Goal: Check status: Check status

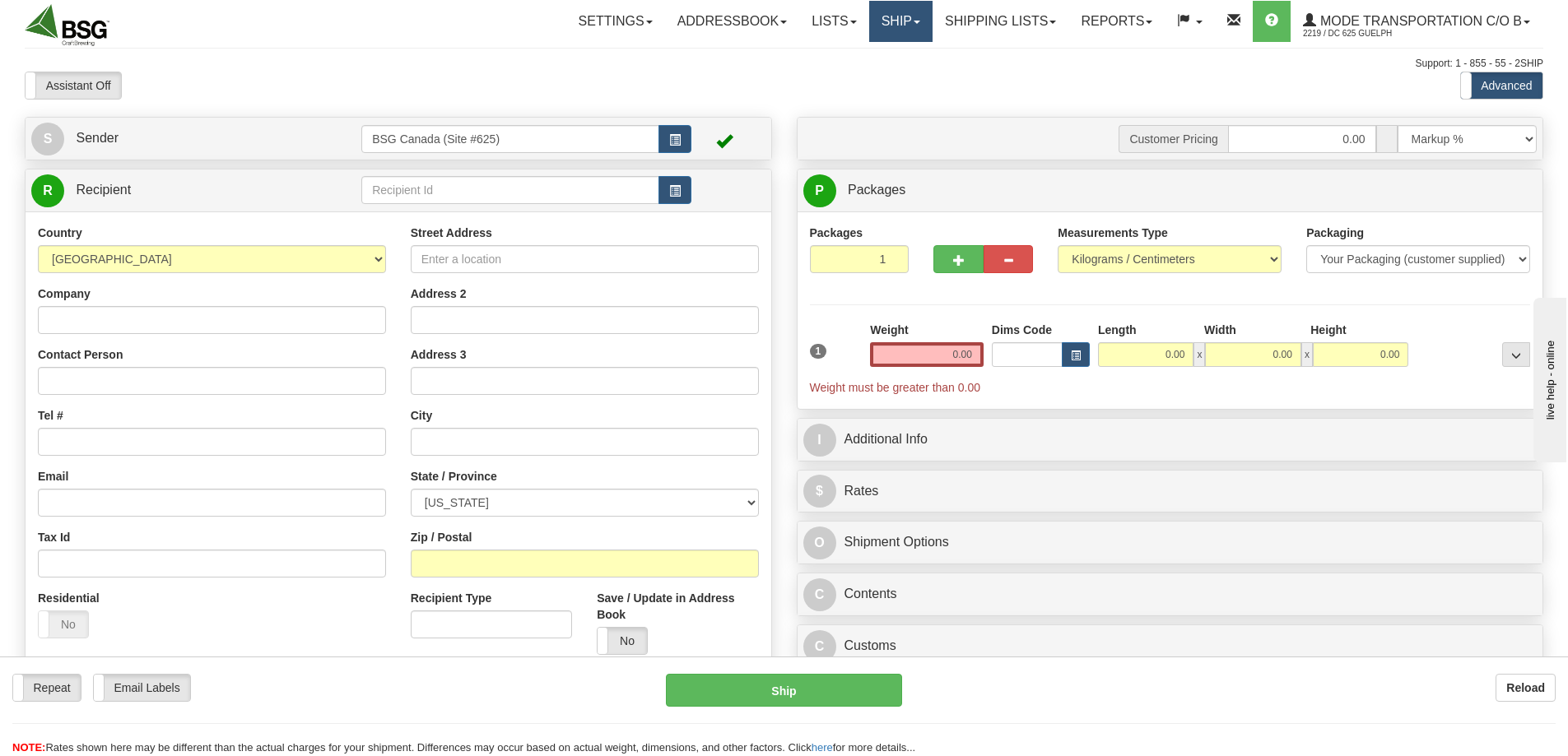
click at [895, 18] on link "Ship" at bounding box center [901, 22] width 63 height 41
click at [966, 23] on link "Shipping lists" at bounding box center [1001, 22] width 136 height 41
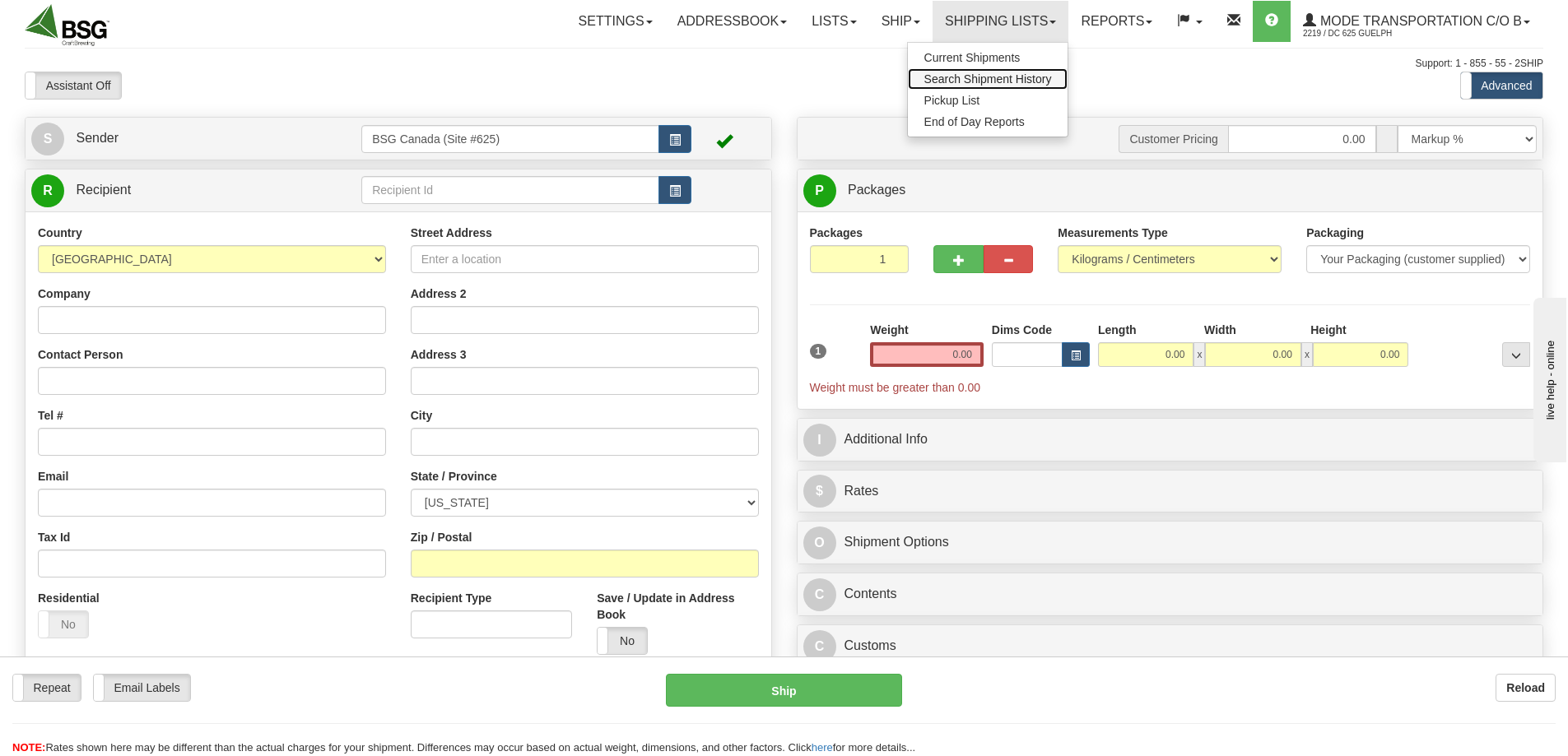
click at [952, 72] on link "Search Shipment History" at bounding box center [988, 79] width 161 height 22
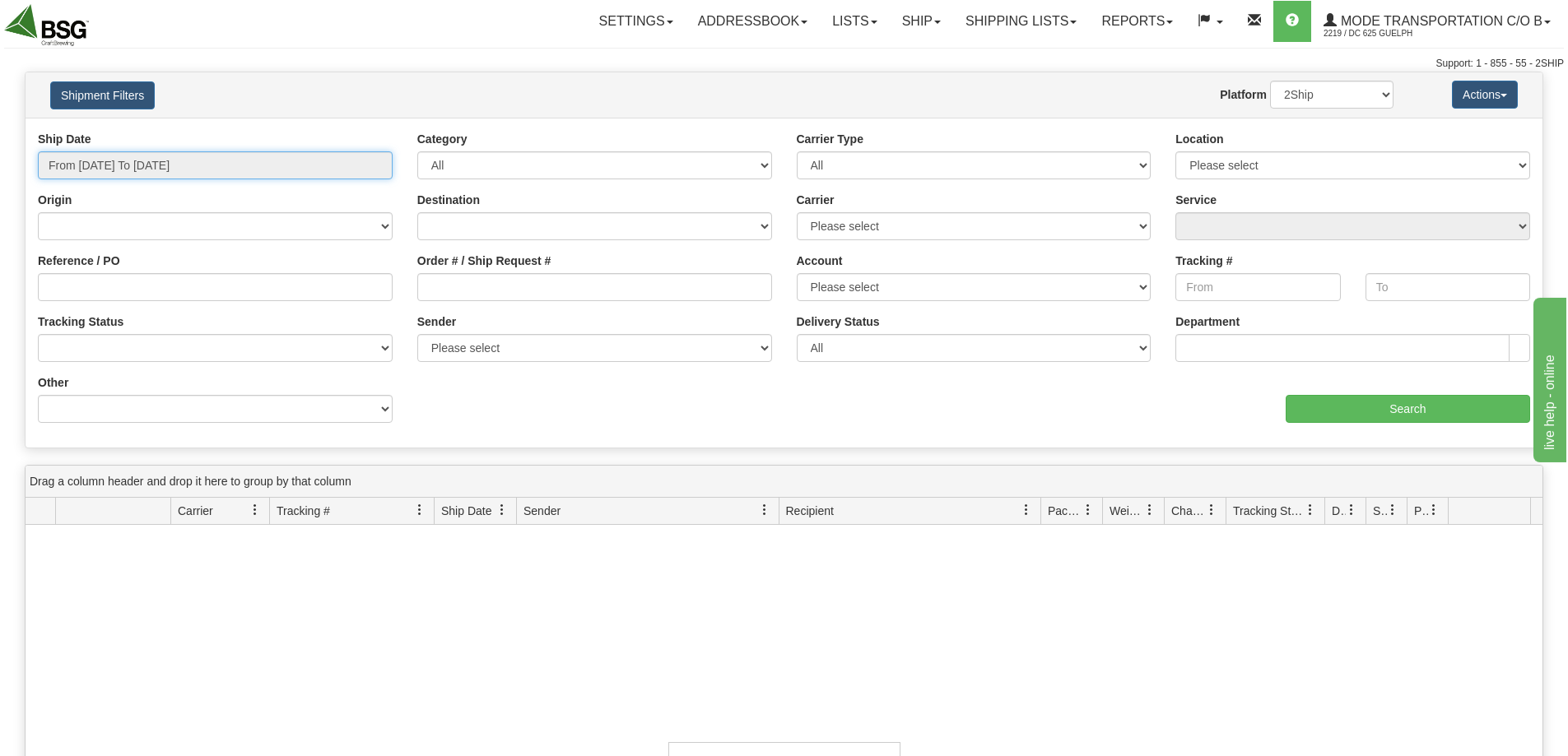
click at [251, 156] on input "From 08/17/2025 To 08/18/2025" at bounding box center [214, 165] width 354 height 28
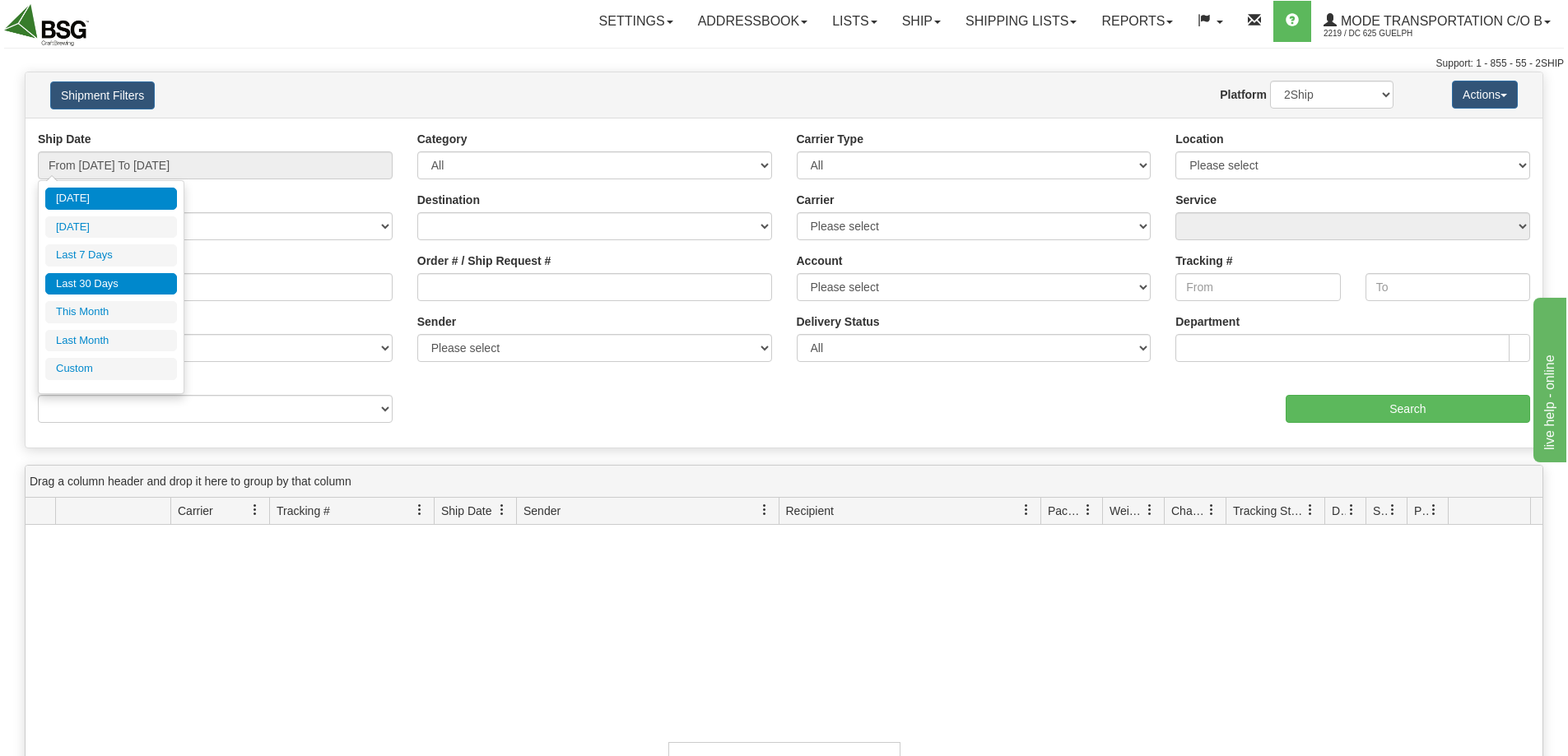
click at [112, 284] on li "Last 30 Days" at bounding box center [111, 284] width 131 height 23
type input "From 07/20/2025 To 08/18/2025"
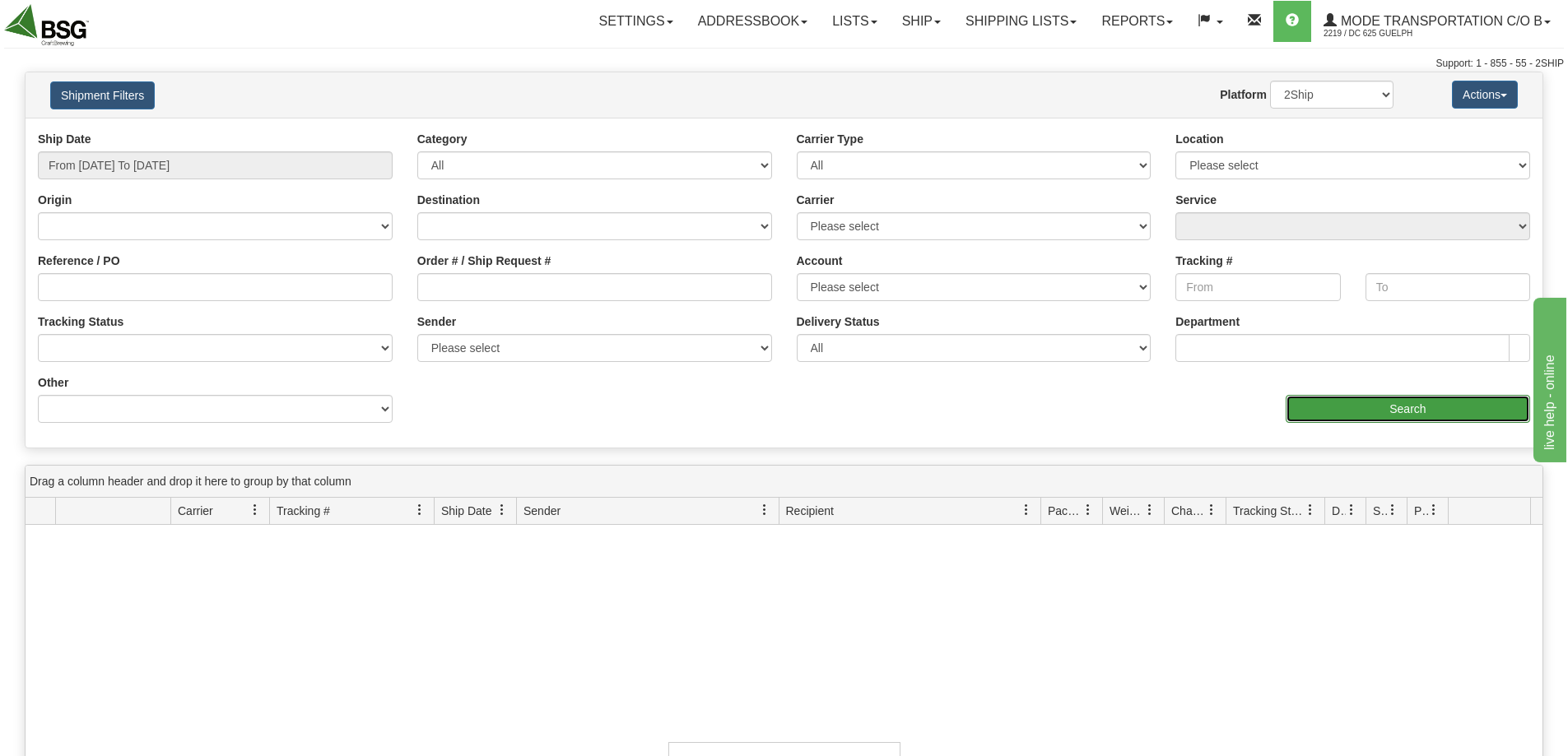
click at [1339, 401] on input "Search" at bounding box center [1408, 409] width 245 height 28
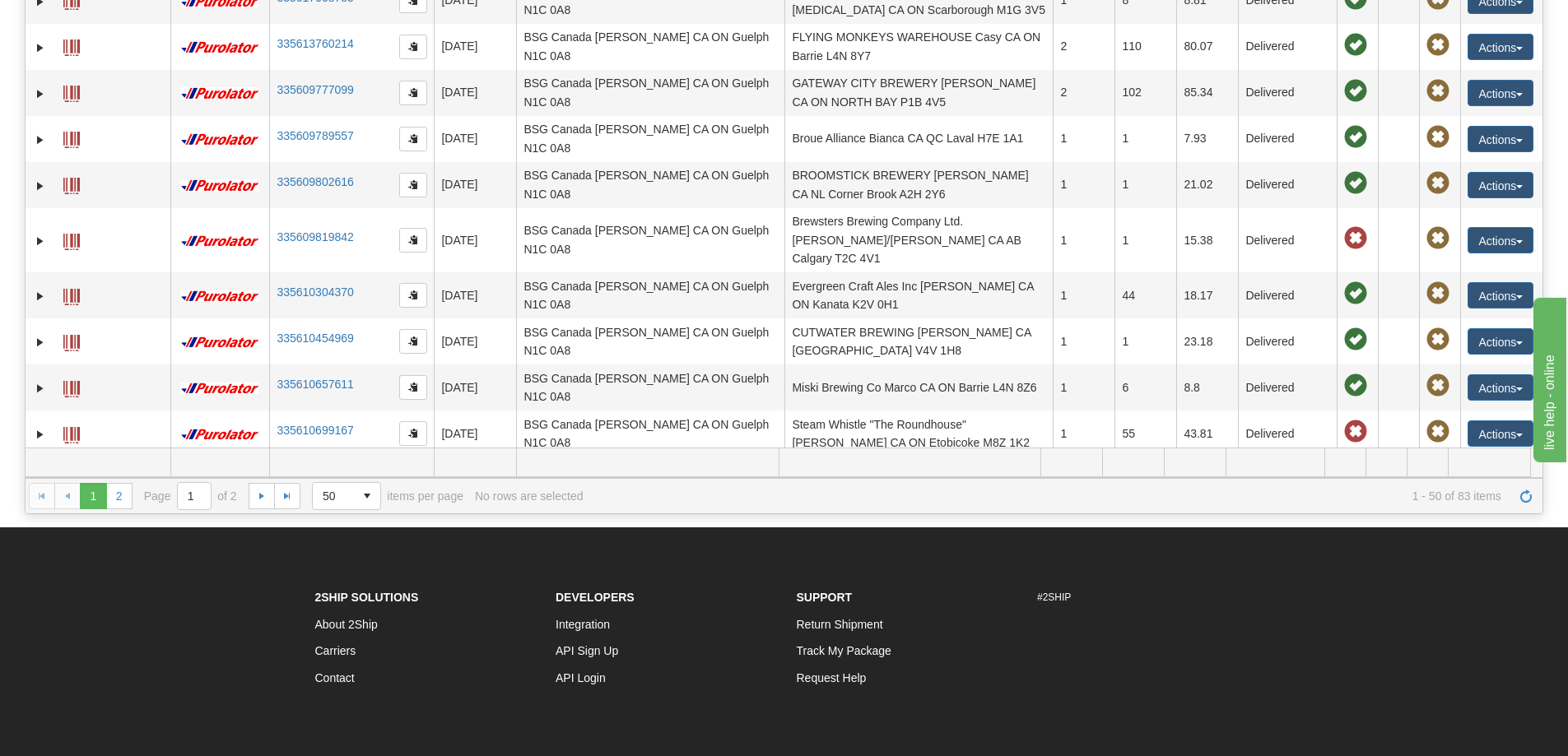
scroll to position [247, 0]
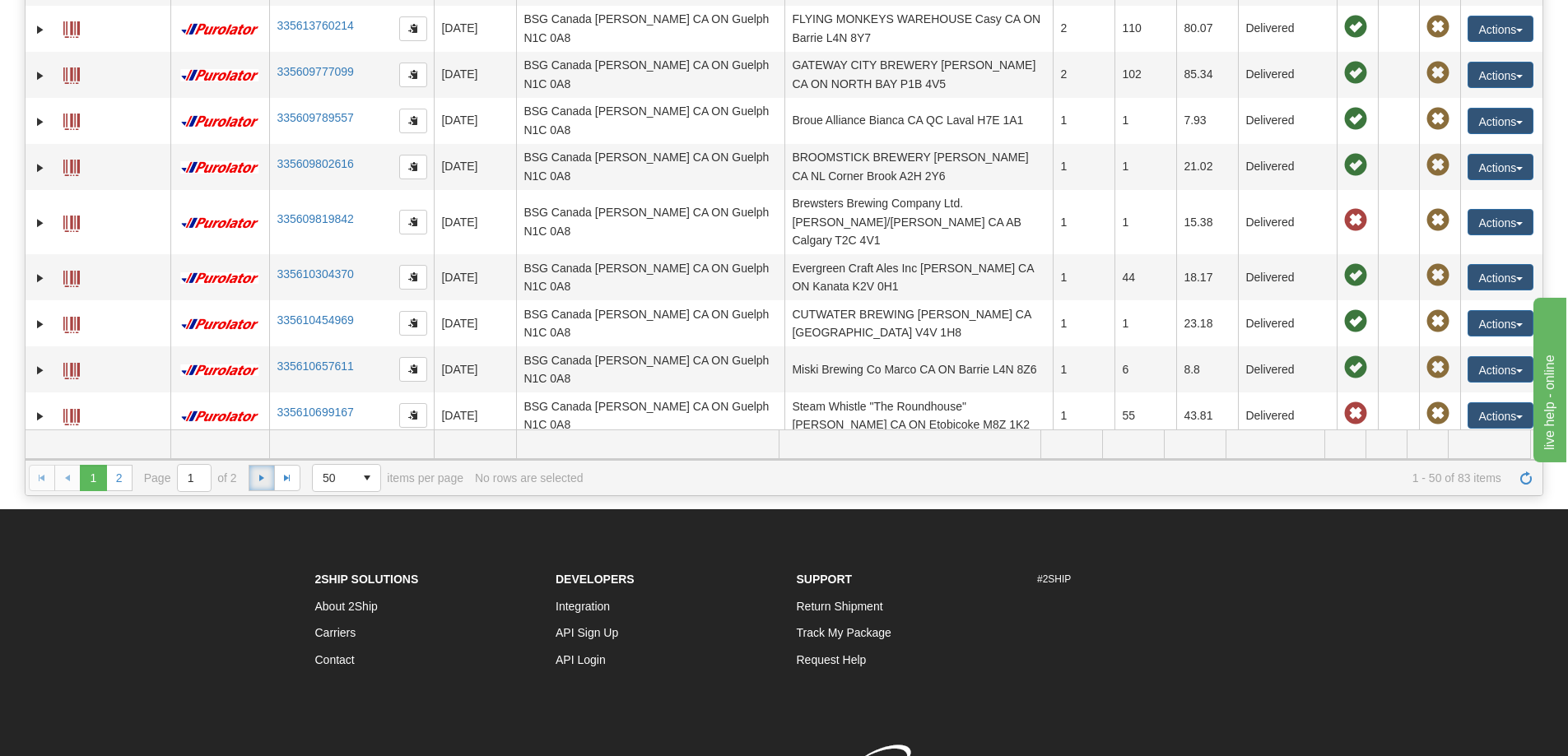
click at [252, 483] on link "Go to the next page" at bounding box center [261, 478] width 27 height 27
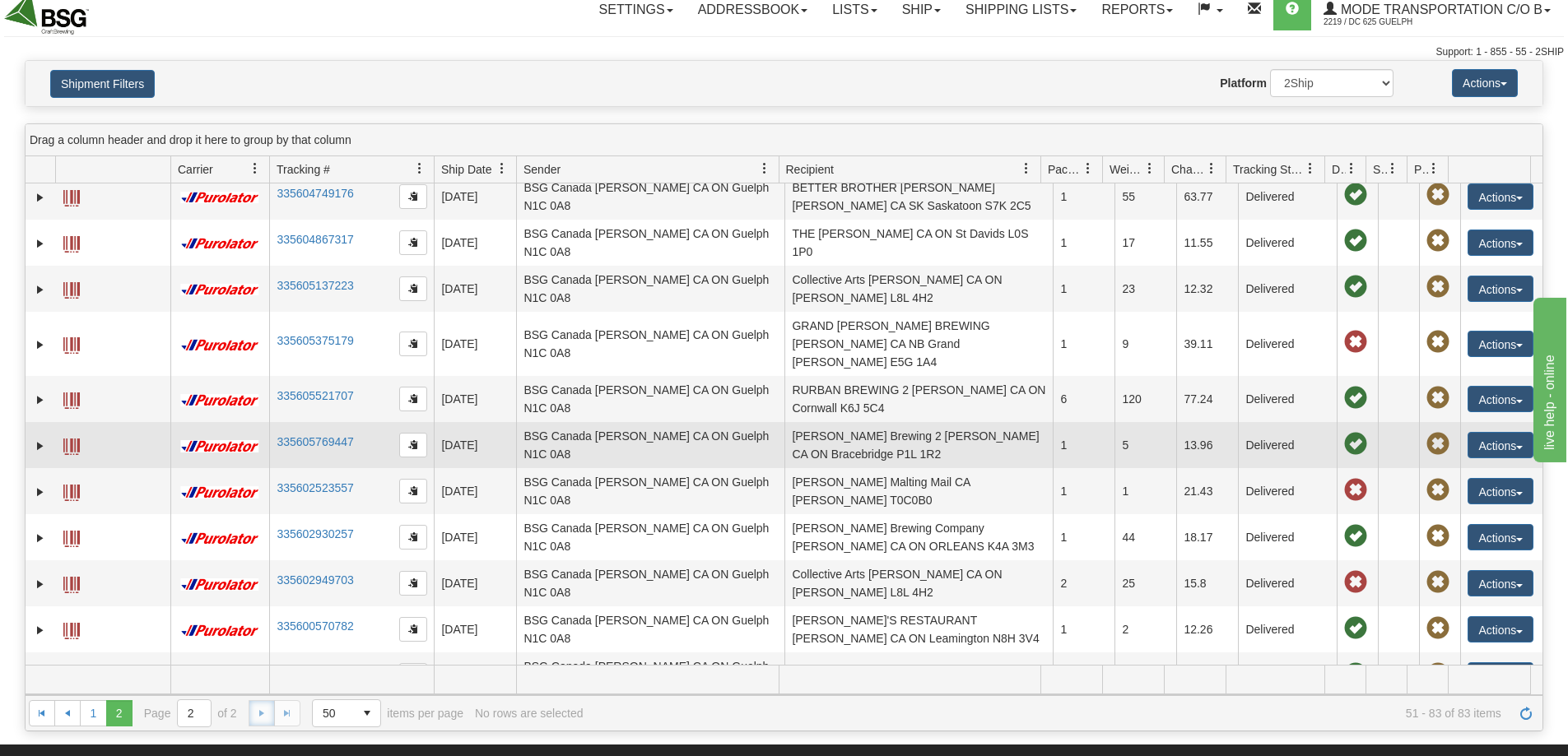
scroll to position [0, 0]
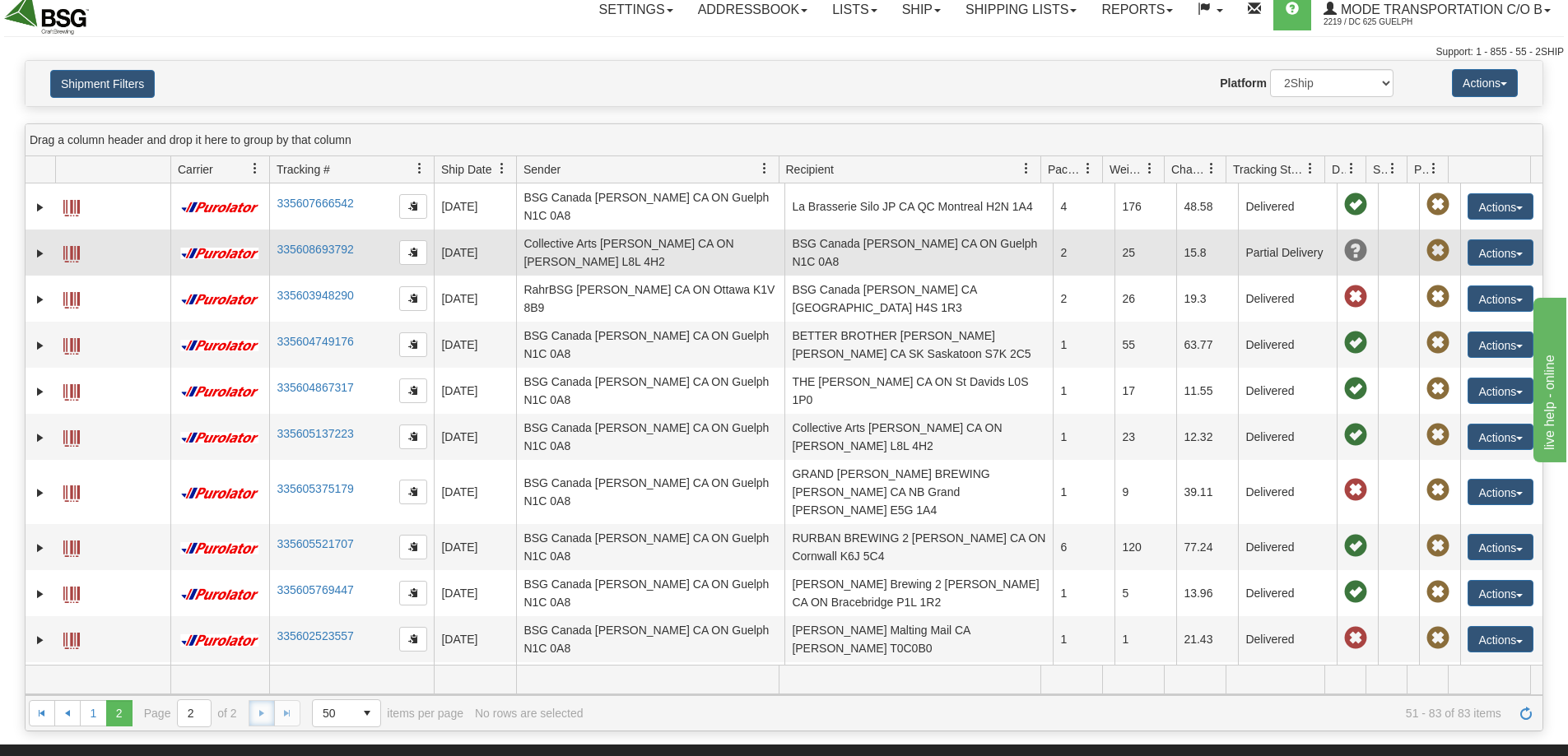
click at [626, 259] on td "Collective Arts Kelvin CA ON Hamilton L8L 4H2" at bounding box center [650, 253] width 268 height 46
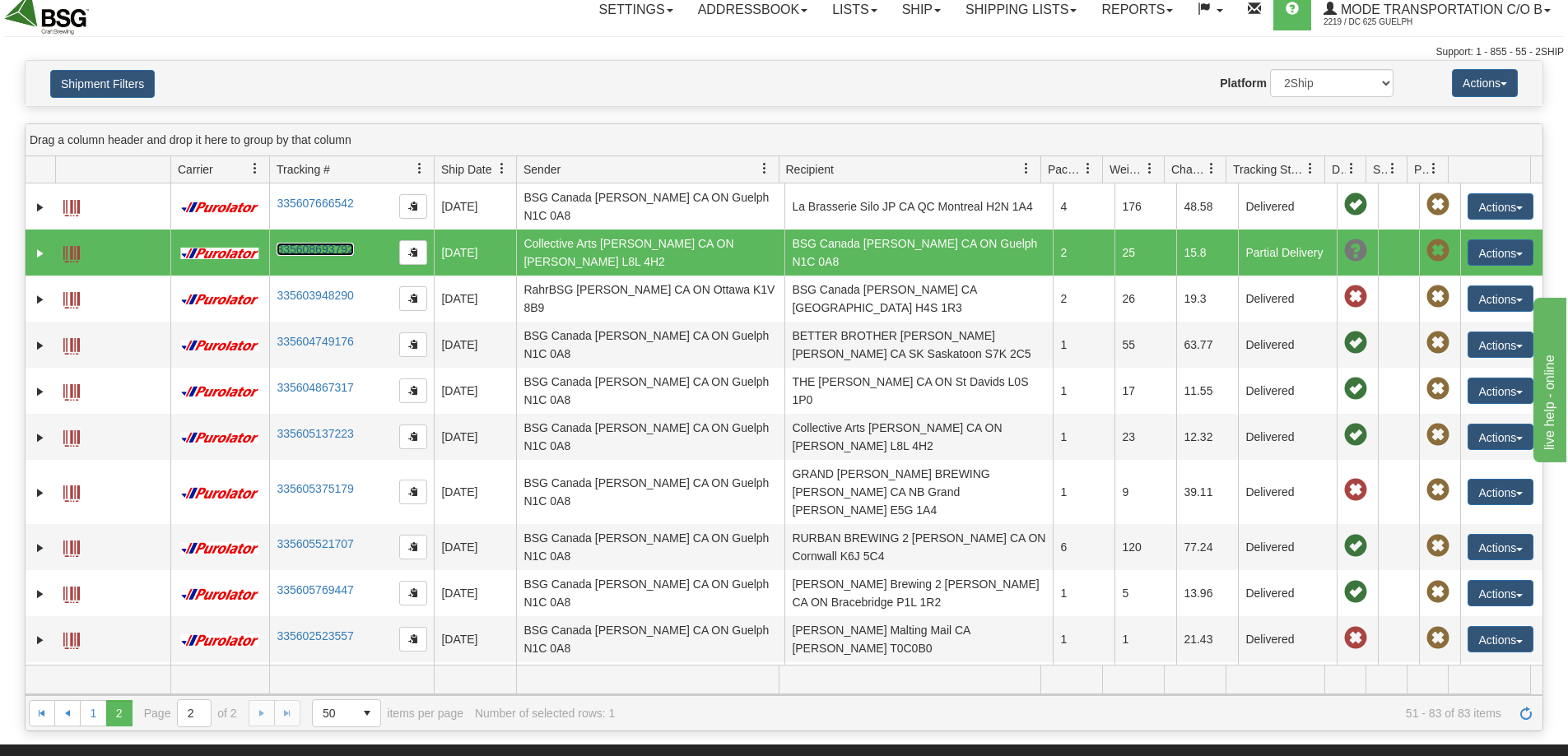
click at [305, 254] on link "335608693792" at bounding box center [315, 249] width 77 height 13
